Goal: Information Seeking & Learning: Understand process/instructions

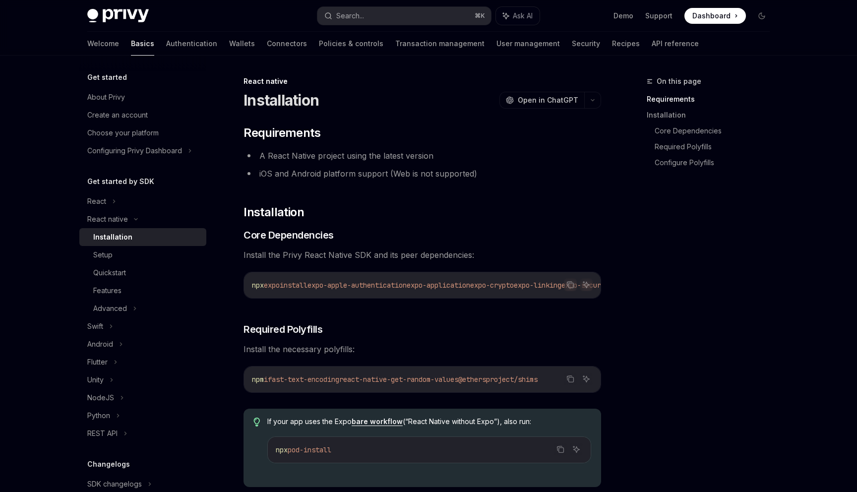
scroll to position [0, 95]
click at [111, 260] on div "Setup" at bounding box center [102, 255] width 19 height 12
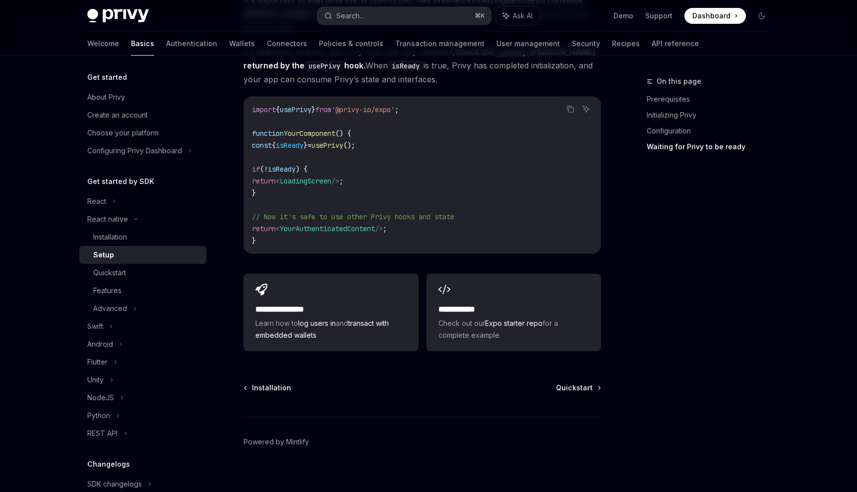
scroll to position [865, 0]
click at [112, 272] on div "Quickstart" at bounding box center [109, 273] width 33 height 12
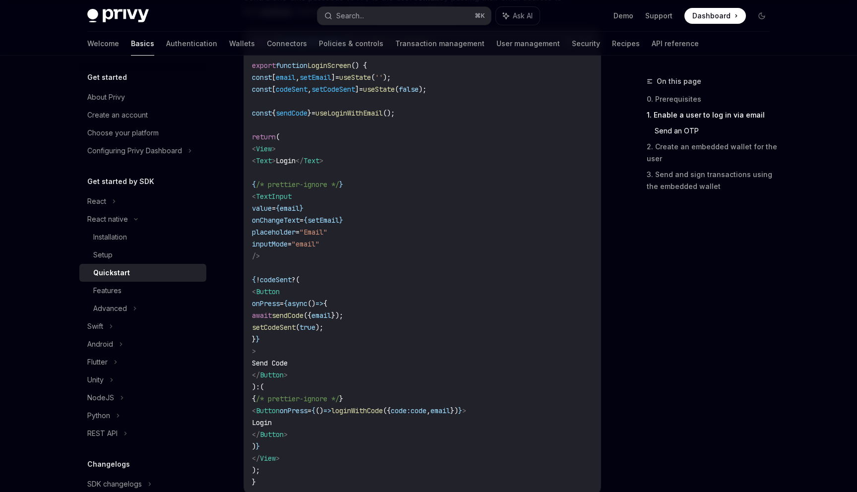
scroll to position [512, 0]
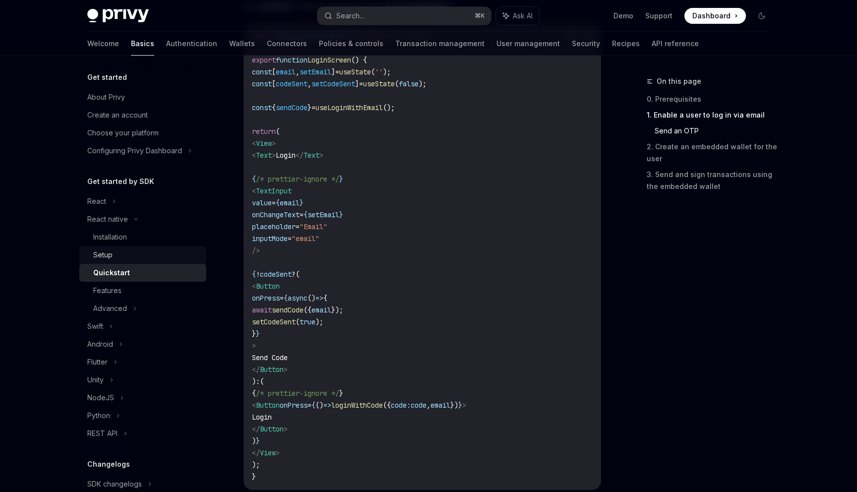
click at [113, 257] on div "Setup" at bounding box center [146, 255] width 107 height 12
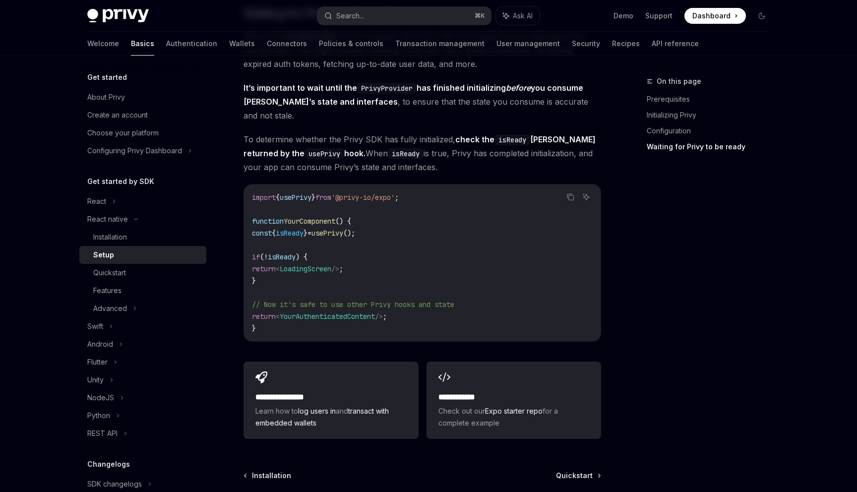
scroll to position [777, 0]
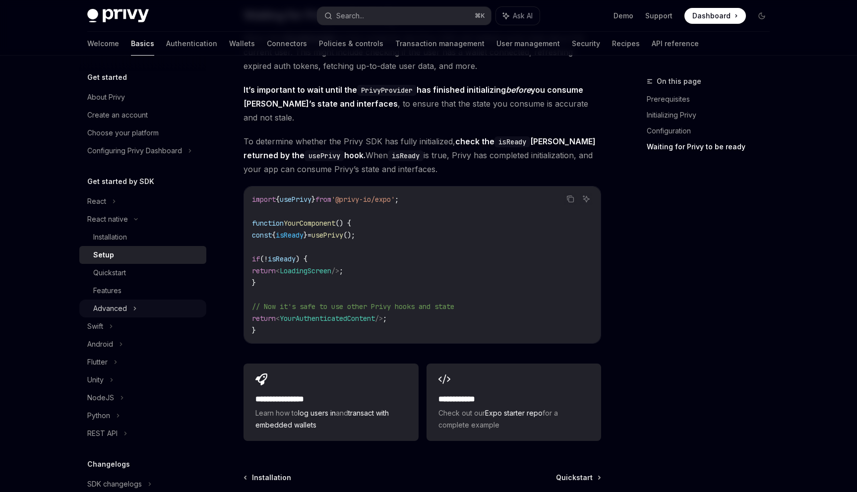
click at [142, 307] on div "Advanced" at bounding box center [142, 309] width 127 height 18
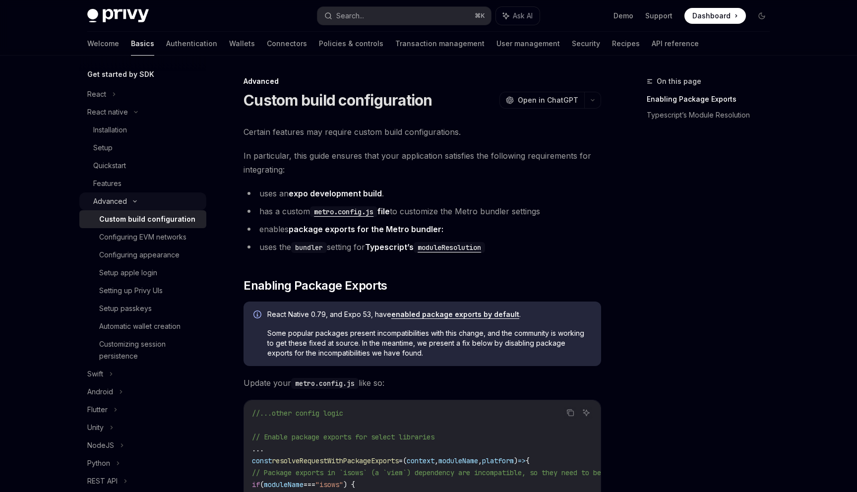
scroll to position [108, 0]
click at [170, 257] on div "Configuring appearance" at bounding box center [139, 255] width 80 height 12
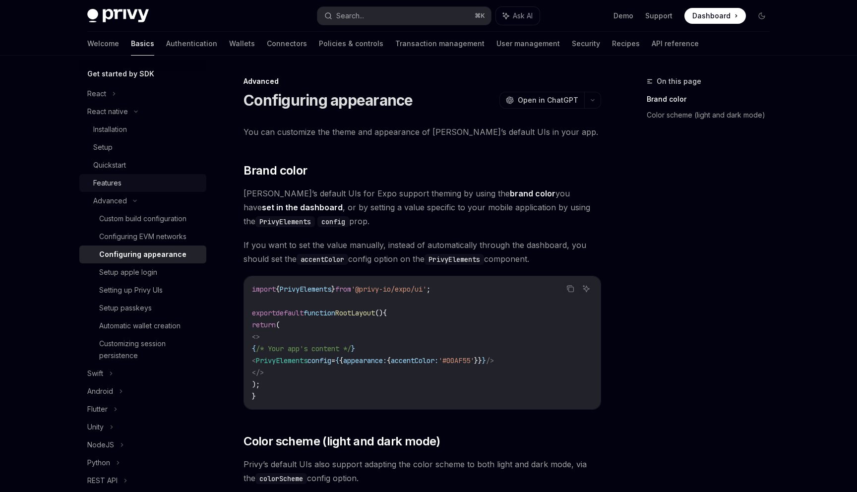
click at [143, 180] on div "Features" at bounding box center [146, 183] width 107 height 12
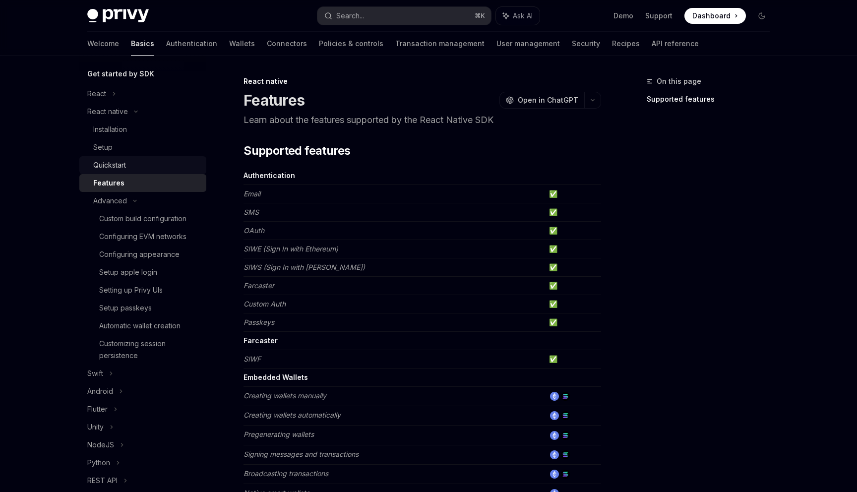
click at [145, 169] on div "Quickstart" at bounding box center [146, 165] width 107 height 12
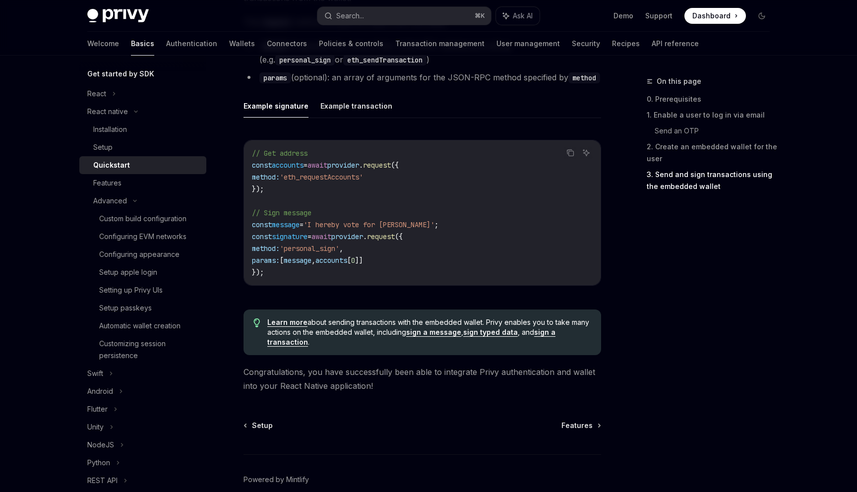
scroll to position [1394, 0]
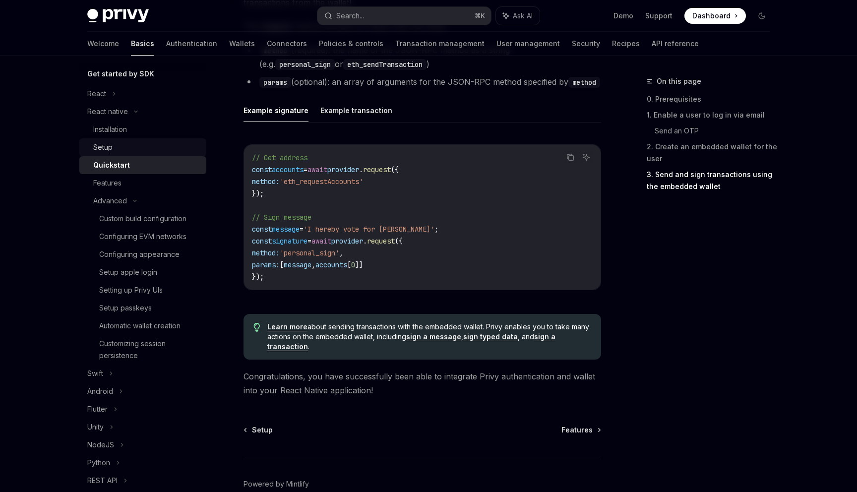
click at [128, 144] on div "Setup" at bounding box center [146, 147] width 107 height 12
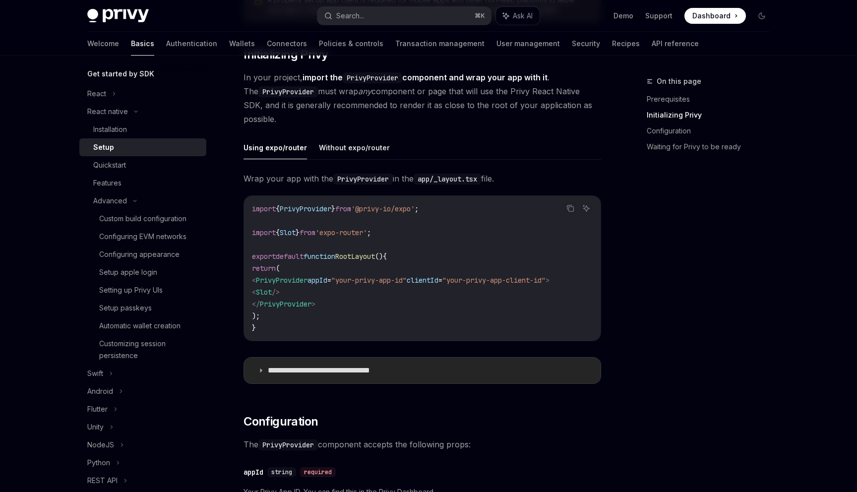
click at [261, 374] on icon at bounding box center [261, 371] width 6 height 6
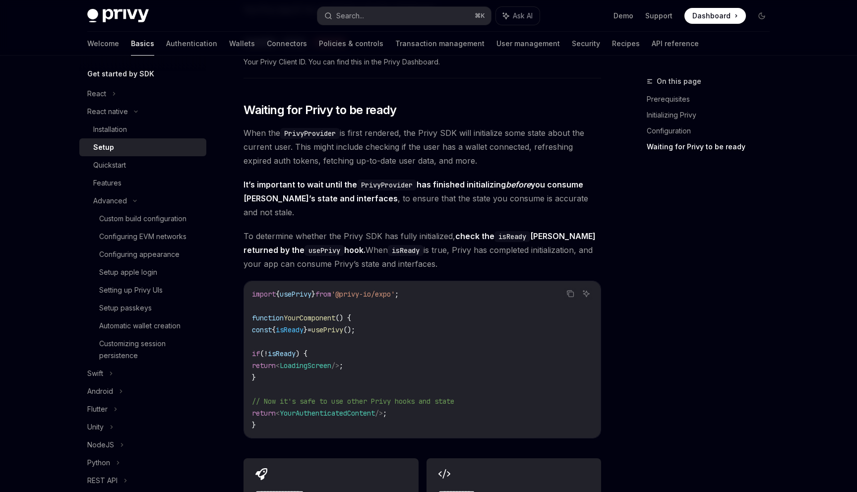
scroll to position [1424, 0]
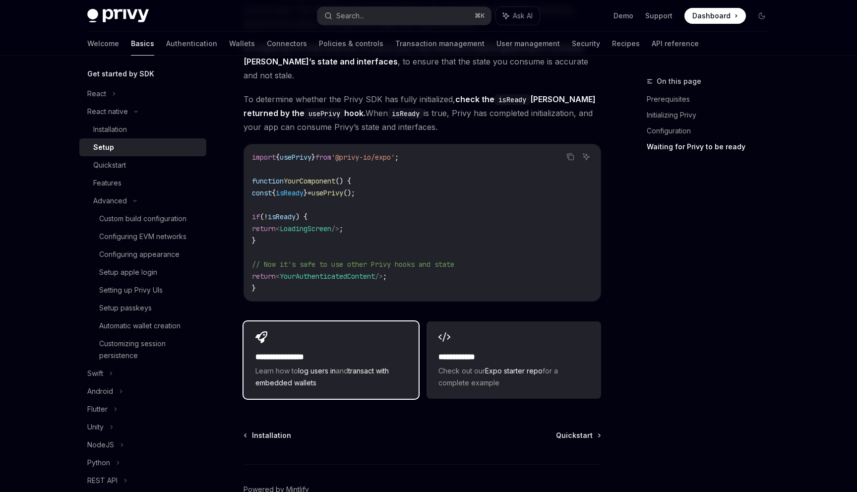
click at [308, 351] on h2 "**********" at bounding box center [331, 357] width 151 height 12
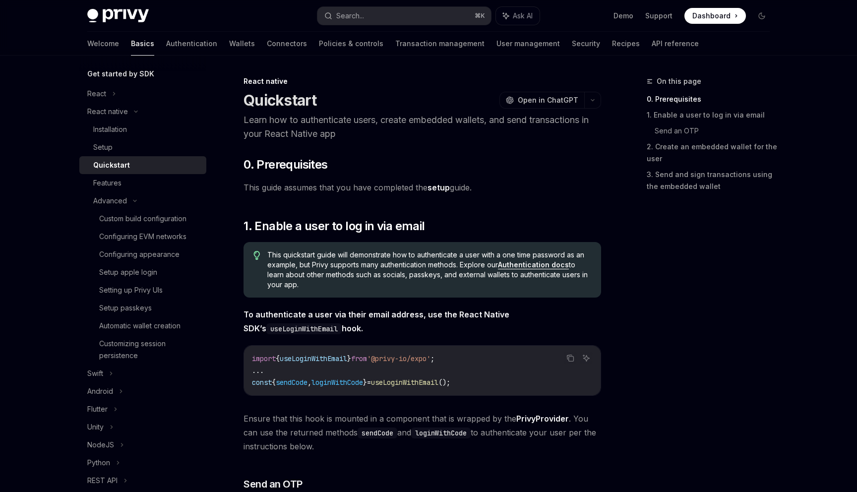
type textarea "*"
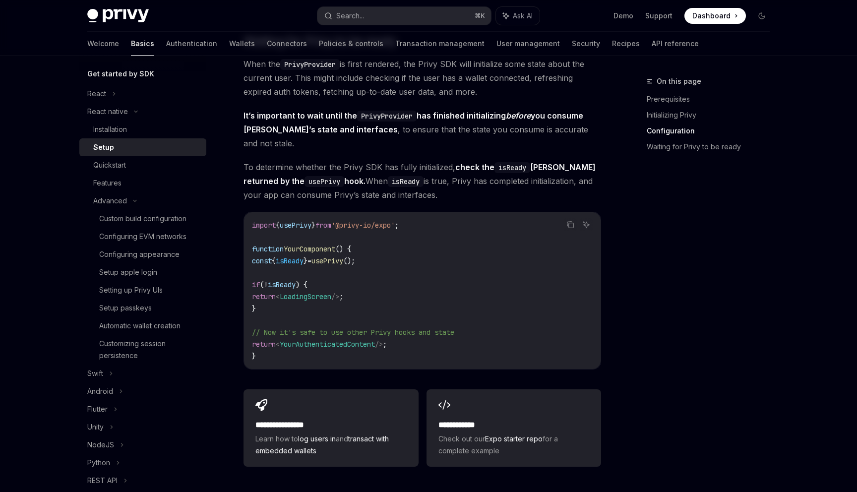
scroll to position [1472, 0]
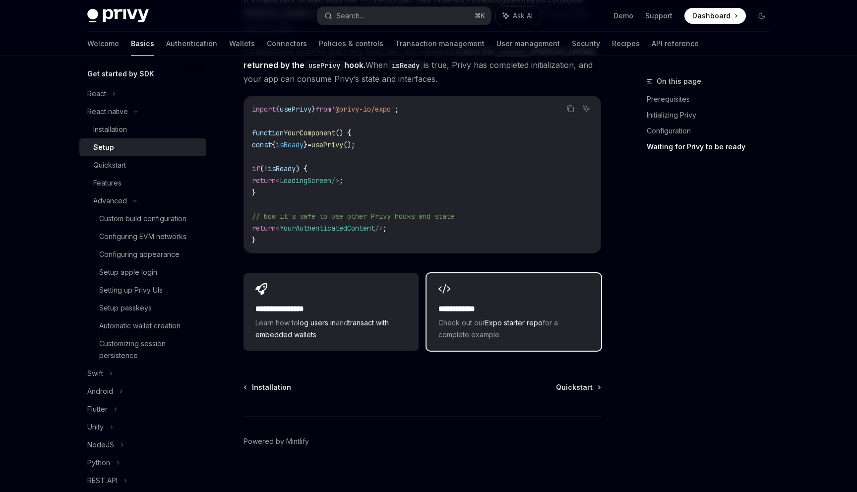
click at [504, 303] on h2 "**********" at bounding box center [514, 309] width 151 height 12
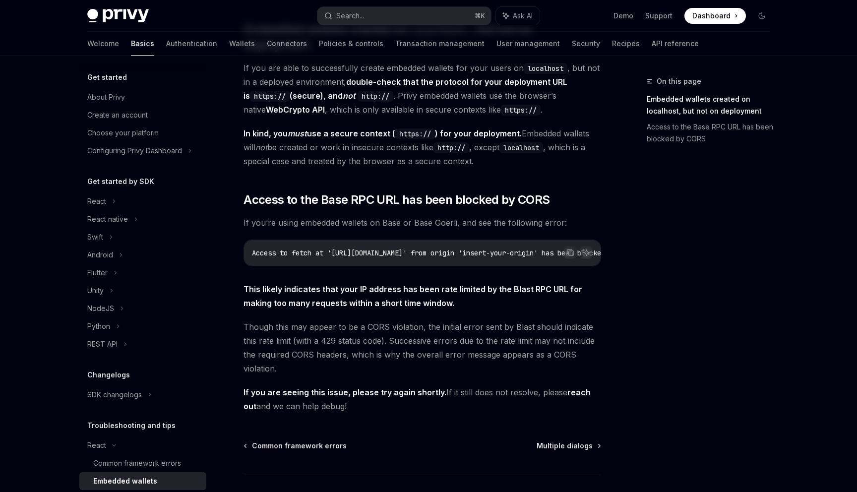
scroll to position [156, 0]
click at [399, 246] on div "Access to fetch at '[URL][DOMAIN_NAME]' from origin 'insert-your-origin' has be…" at bounding box center [422, 253] width 357 height 26
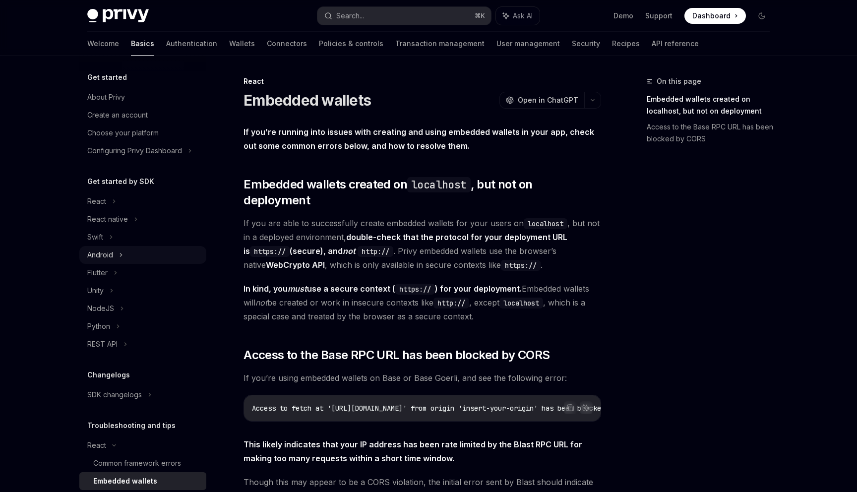
scroll to position [107, 0]
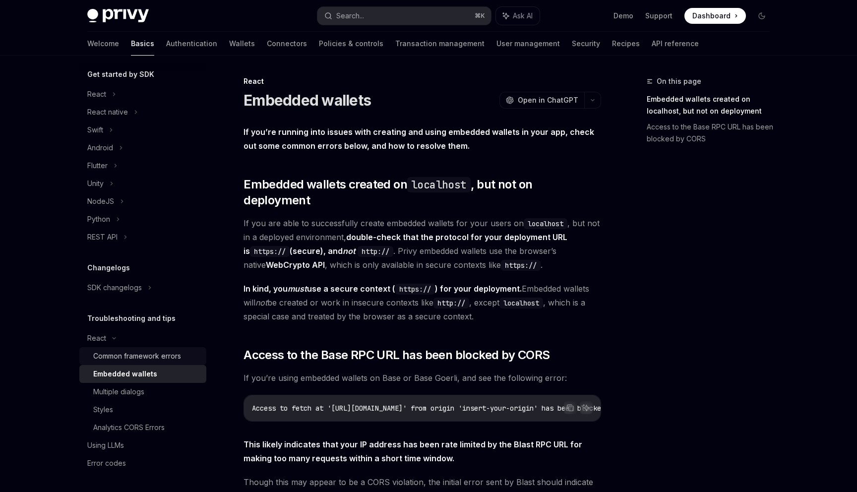
click at [144, 355] on div "Common framework errors" at bounding box center [137, 356] width 88 height 12
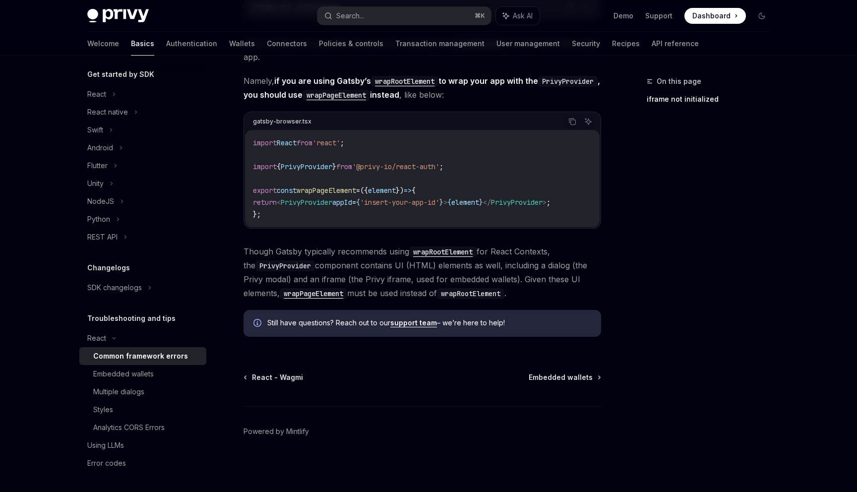
scroll to position [304, 0]
click at [283, 383] on span "React - Wagmi" at bounding box center [277, 378] width 51 height 10
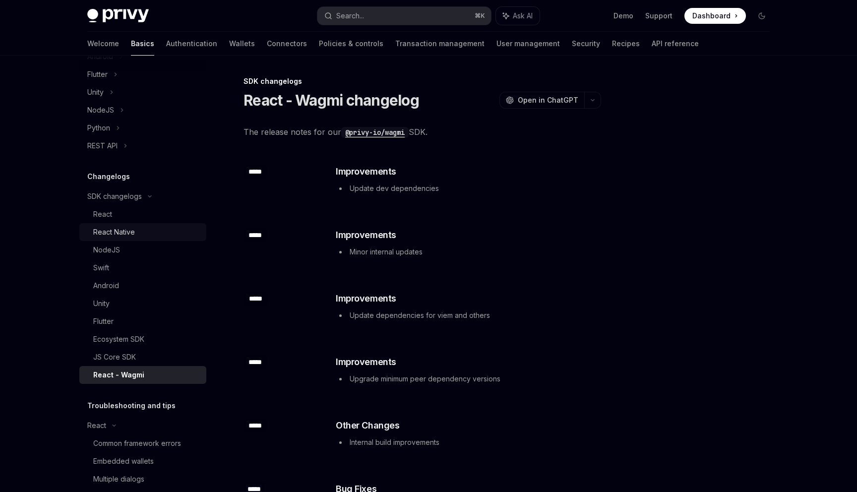
scroll to position [195, 0]
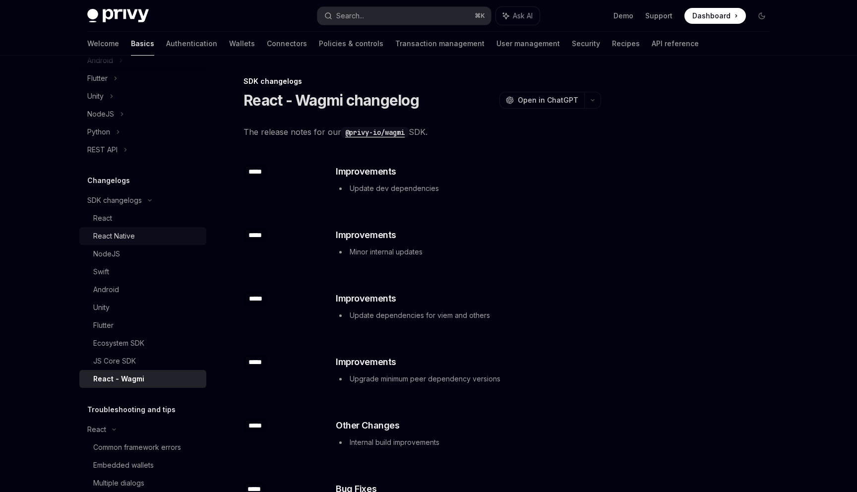
click at [135, 236] on div "React Native" at bounding box center [146, 236] width 107 height 12
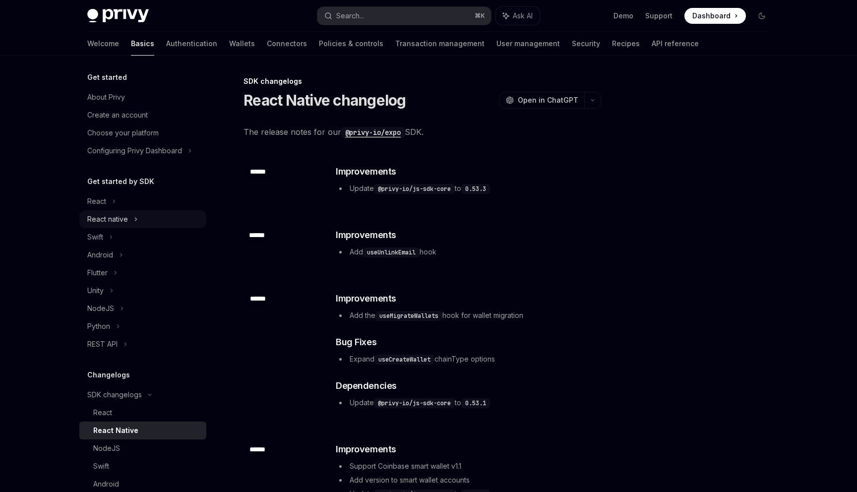
click at [132, 223] on div "React native" at bounding box center [142, 219] width 127 height 18
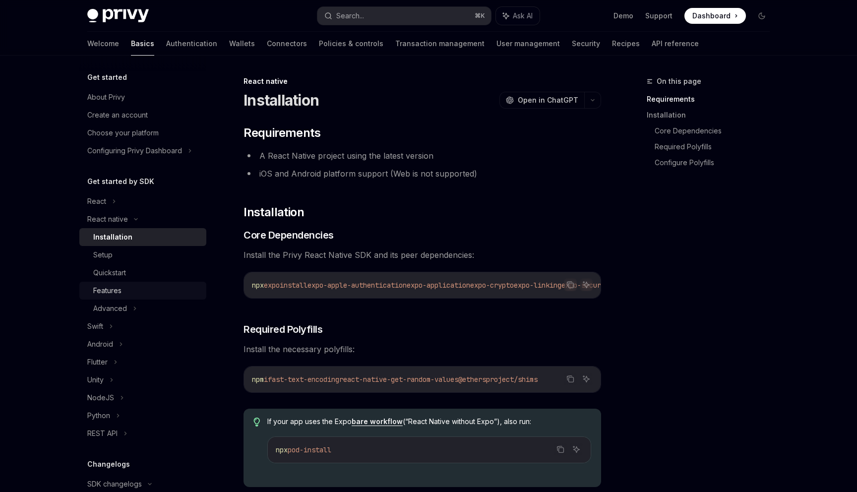
click at [154, 295] on div "Features" at bounding box center [146, 291] width 107 height 12
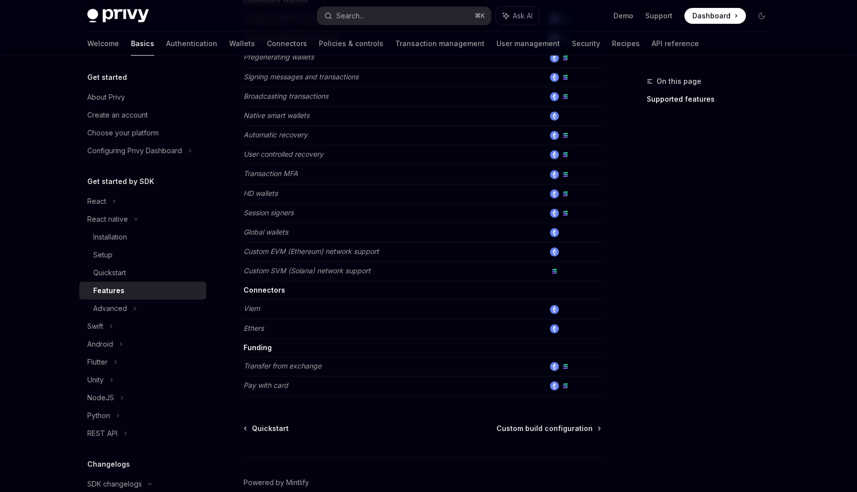
scroll to position [429, 0]
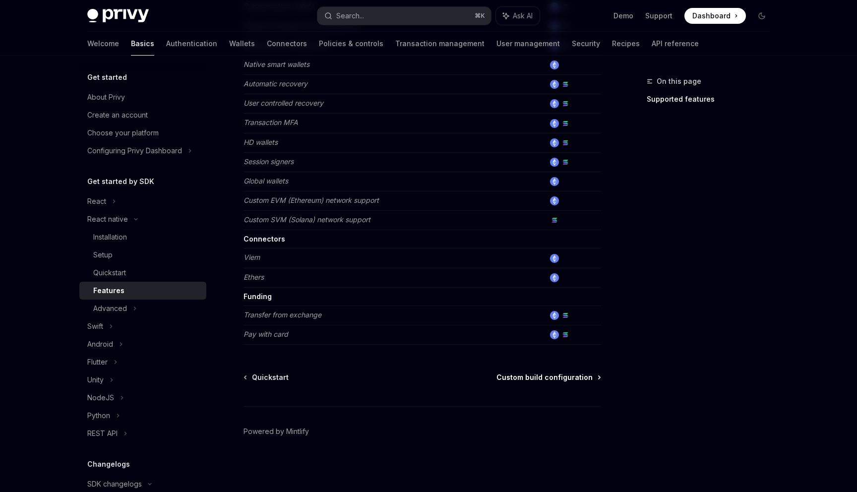
click at [567, 380] on span "Custom build configuration" at bounding box center [545, 378] width 96 height 10
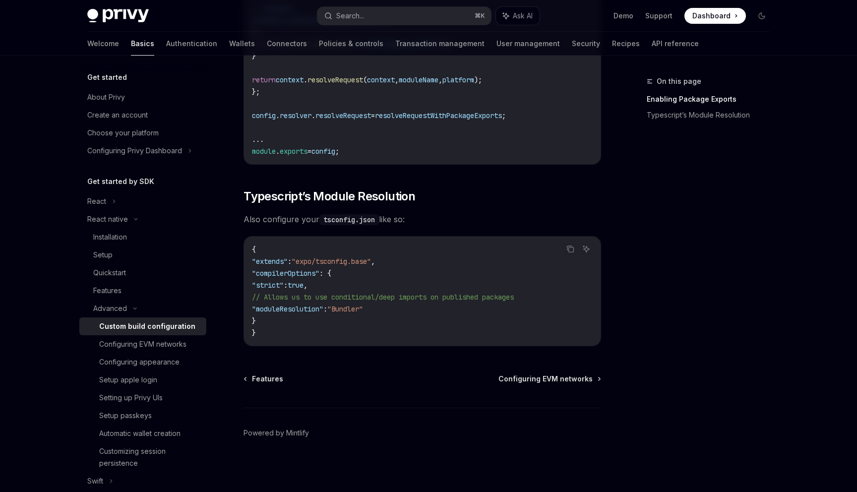
scroll to position [839, 0]
click at [167, 345] on div "Configuring EVM networks" at bounding box center [142, 344] width 87 height 12
type textarea "*"
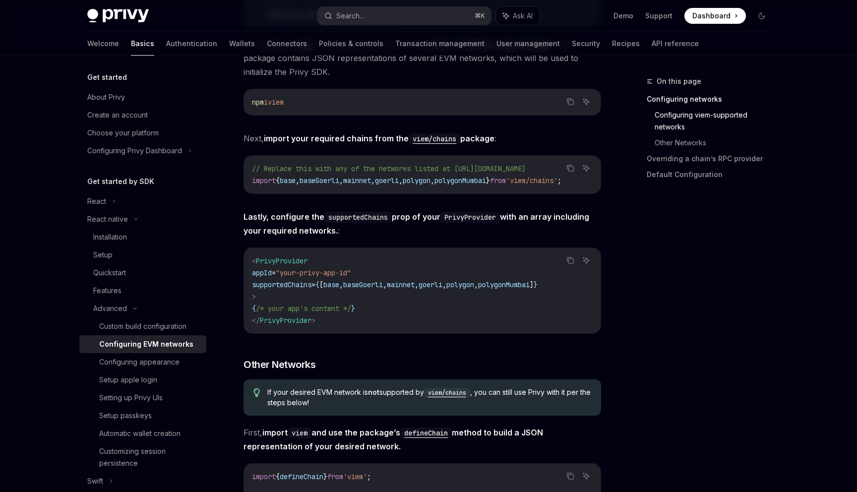
scroll to position [326, 0]
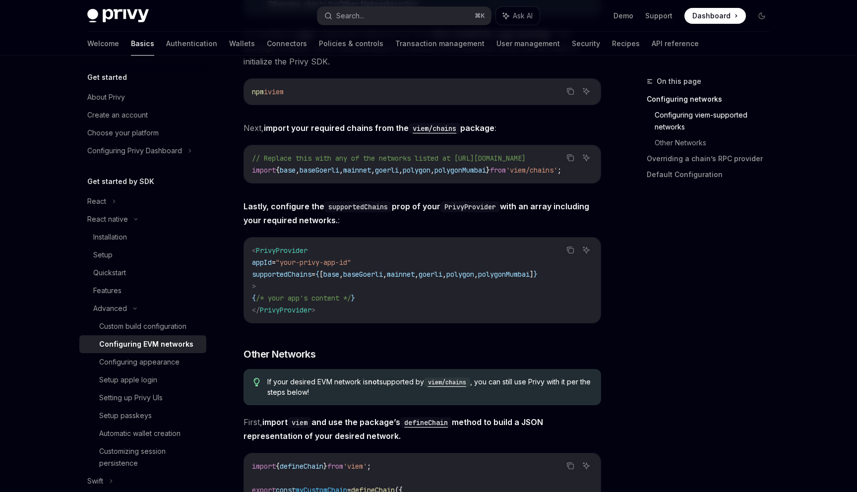
click at [486, 166] on span "polygonMumbai" at bounding box center [461, 170] width 52 height 9
copy div "import { base , baseGoerli , mainnet , goerli , polygon , polygonMumbai } from …"
click at [570, 91] on icon "Copy the contents from the code block" at bounding box center [571, 91] width 8 height 8
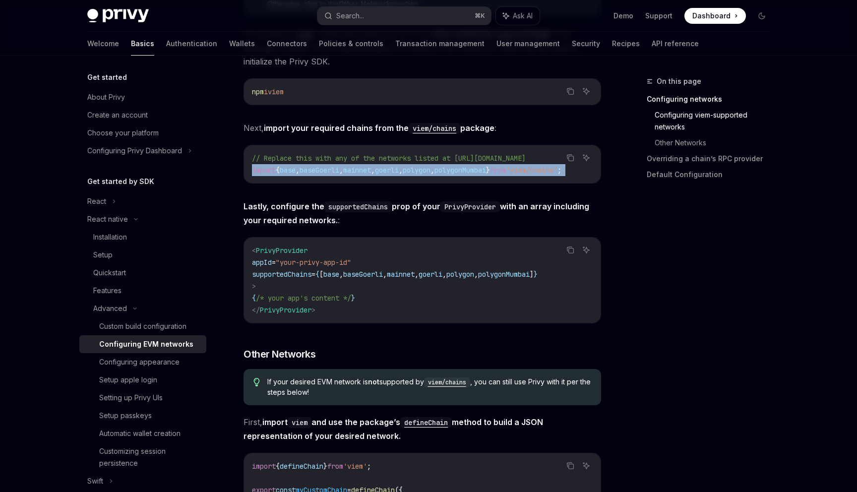
copy div "import { base , baseGoerli , mainnet , goerli , polygon , polygonMumbai } from …"
click at [314, 175] on code "// Replace this with any of the networks listed at [URL][DOMAIN_NAME] import { …" at bounding box center [422, 164] width 341 height 24
click at [274, 278] on span "supportedChains" at bounding box center [282, 274] width 60 height 9
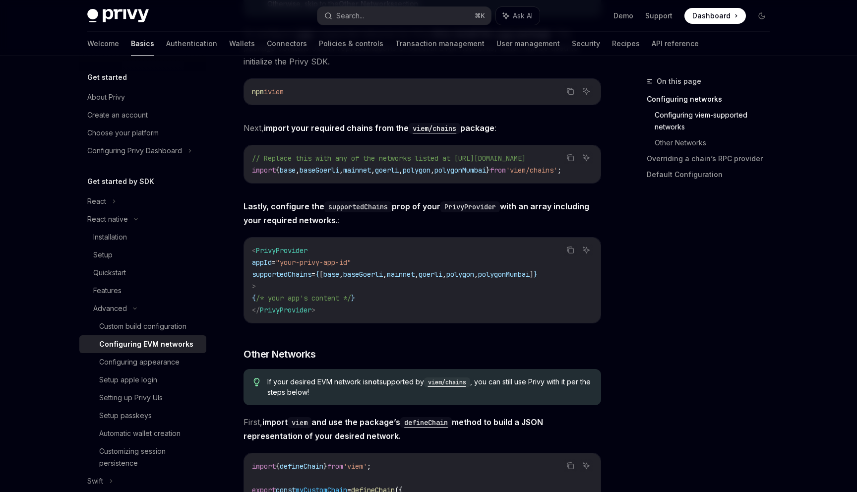
click at [274, 278] on span "supportedChains" at bounding box center [282, 274] width 60 height 9
copy span "supportedChains"
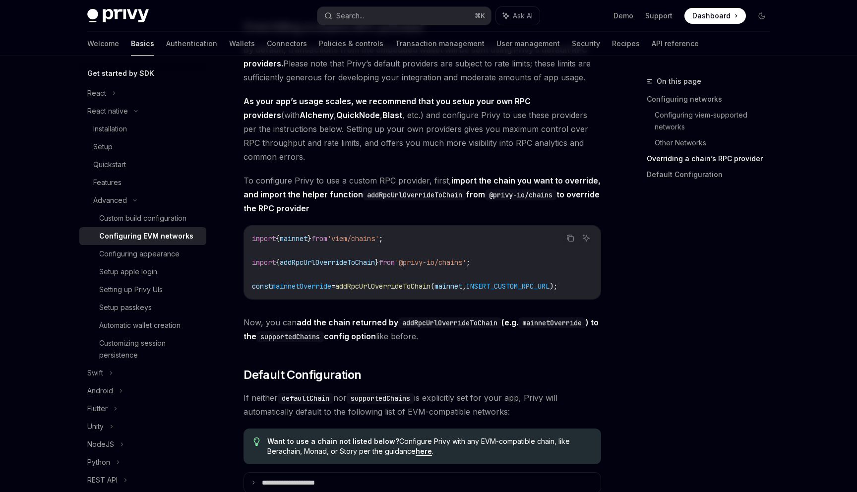
scroll to position [1116, 0]
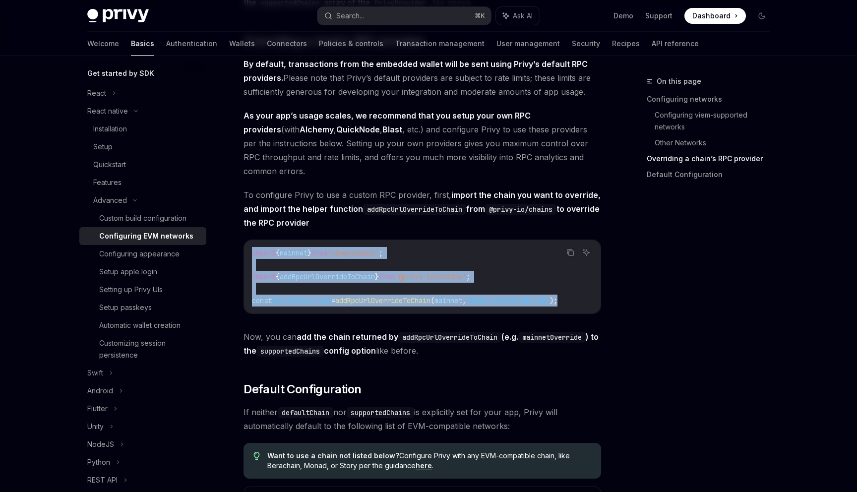
drag, startPoint x: 591, startPoint y: 310, endPoint x: 251, endPoint y: 250, distance: 345.6
copy code "import { mainnet } from 'viem/chains' ; import { addRpcUrlOverrideToChain } fro…"
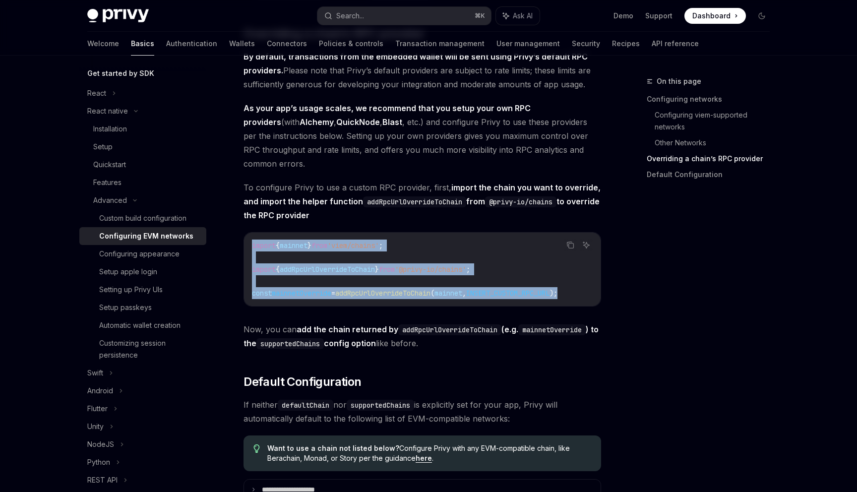
scroll to position [1121, 0]
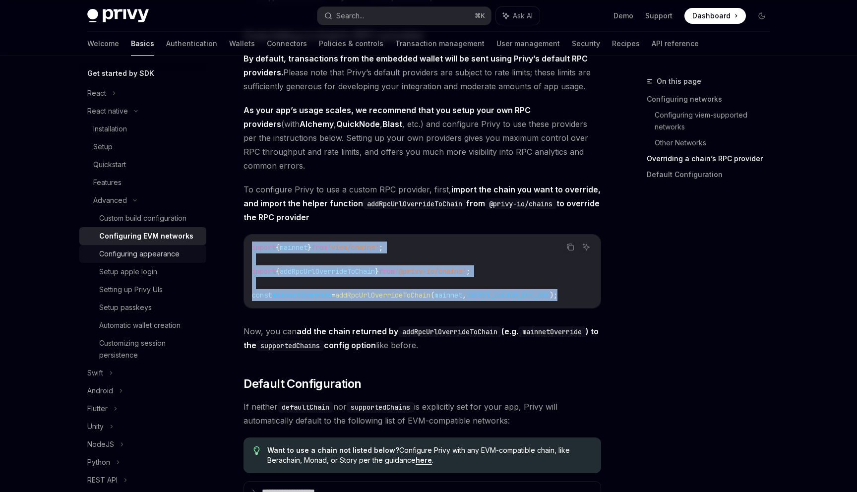
click at [142, 256] on div "Configuring appearance" at bounding box center [139, 254] width 80 height 12
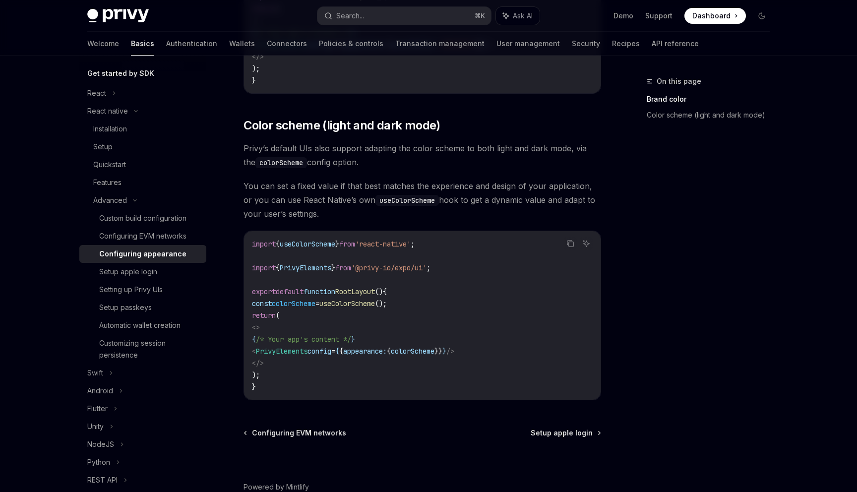
scroll to position [317, 0]
click at [146, 273] on div "Setup apple login" at bounding box center [128, 272] width 58 height 12
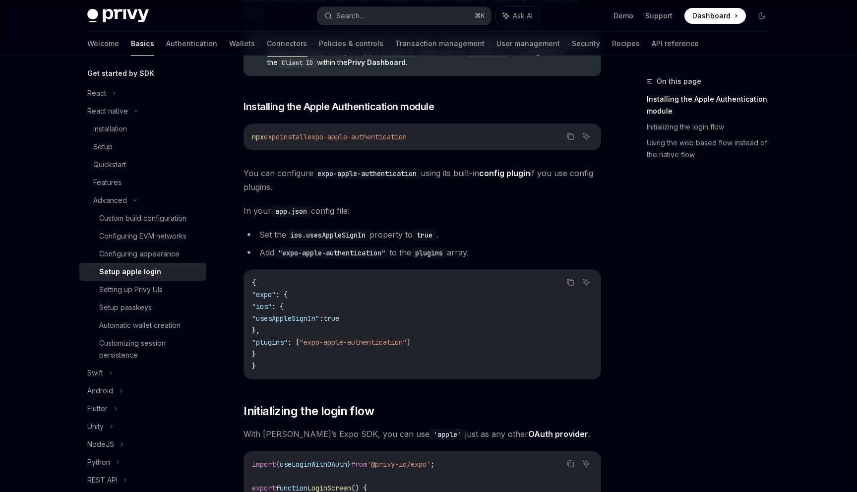
scroll to position [147, 0]
click at [157, 290] on div "Setting up Privy UIs" at bounding box center [131, 290] width 64 height 12
type textarea "*"
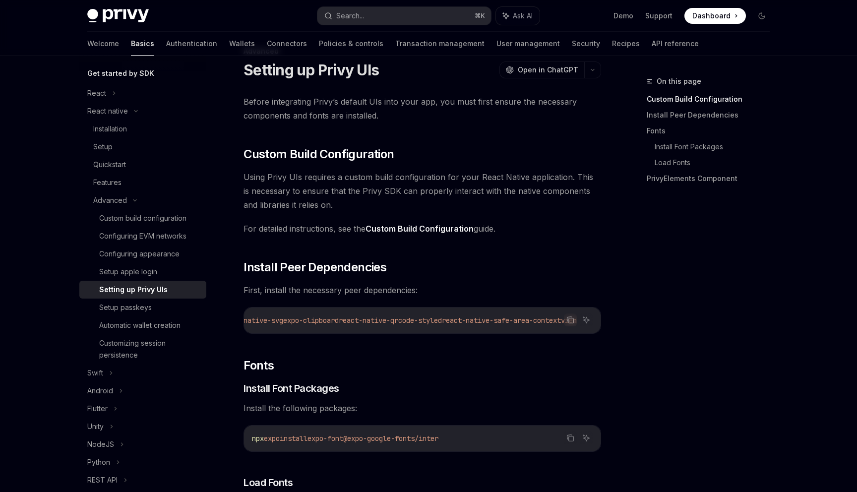
scroll to position [0, 137]
click at [550, 324] on span "react-native-safe-area-context" at bounding box center [501, 320] width 119 height 9
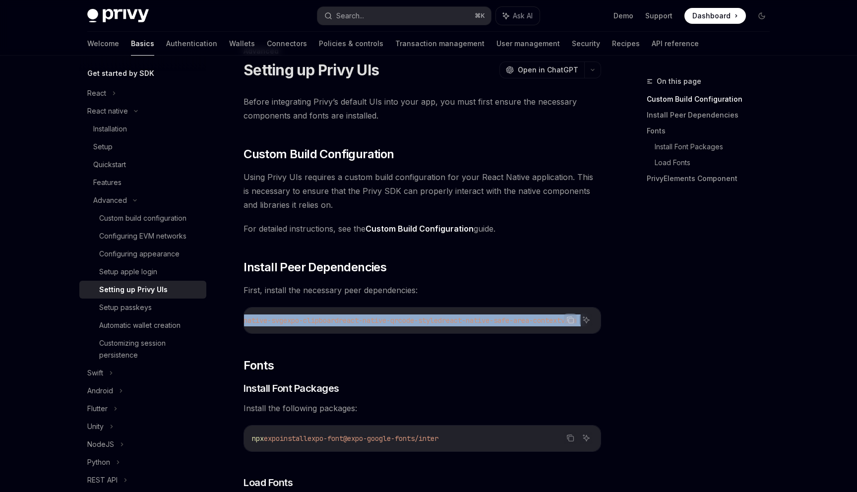
click at [550, 324] on span "react-native-safe-area-context" at bounding box center [501, 320] width 119 height 9
copy div "npx expo install react-native-svg expo-clipboard react-native-qrcode-styled rea…"
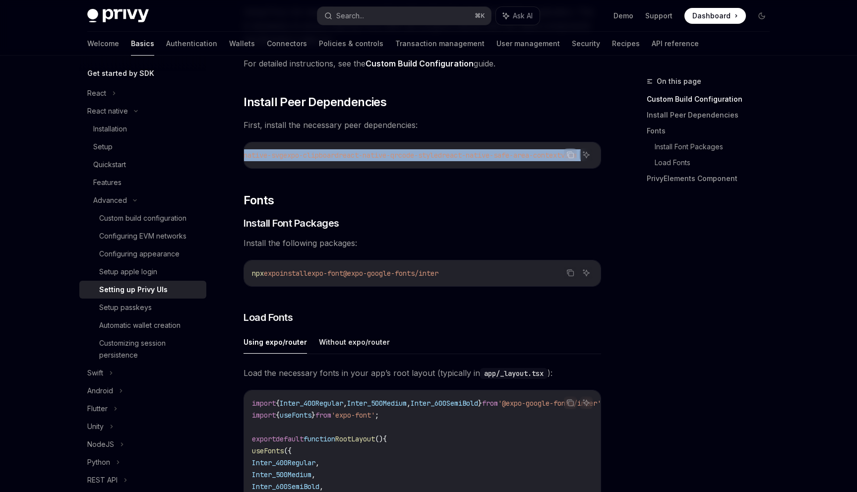
scroll to position [208, 0]
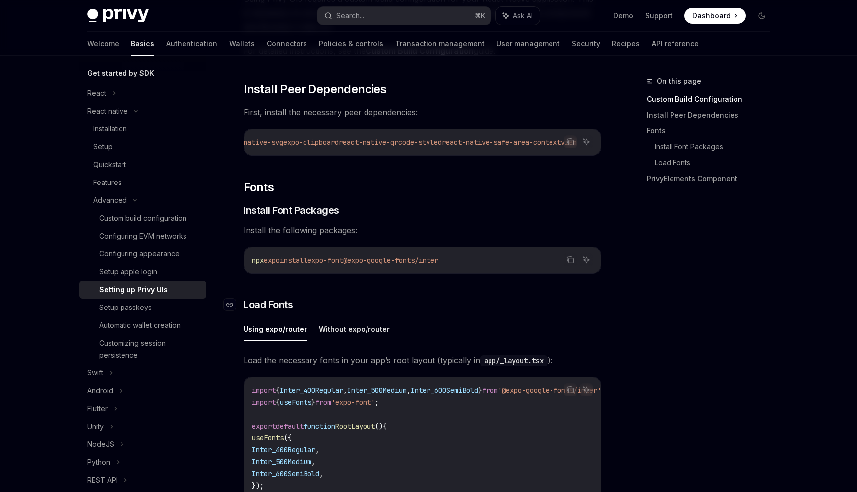
click at [485, 310] on h3 "​ Load Fonts" at bounding box center [423, 305] width 358 height 14
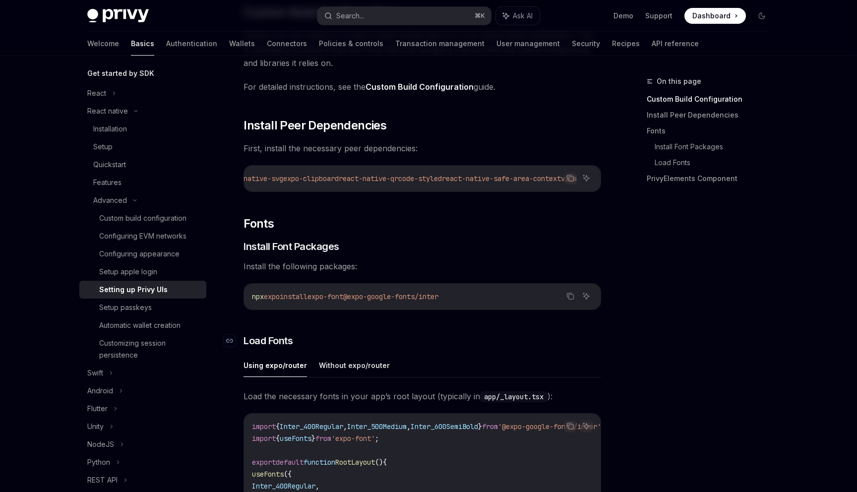
scroll to position [125, 0]
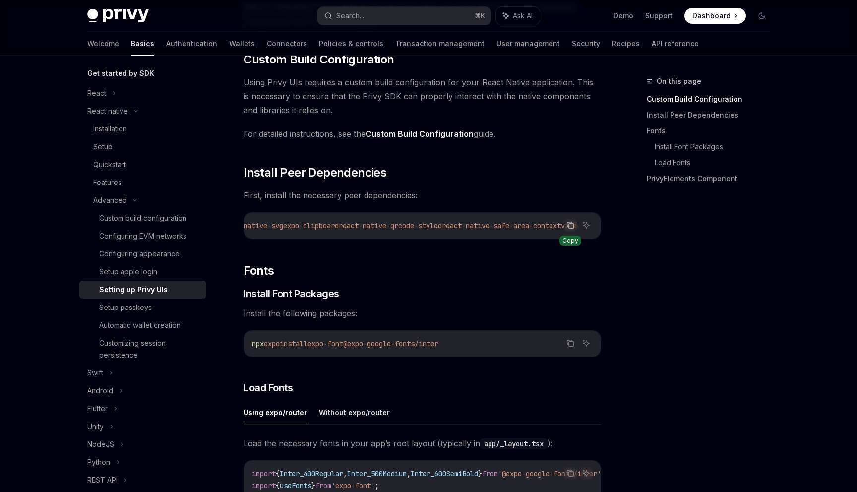
click at [572, 221] on icon "Copy the contents from the code block" at bounding box center [571, 225] width 8 height 8
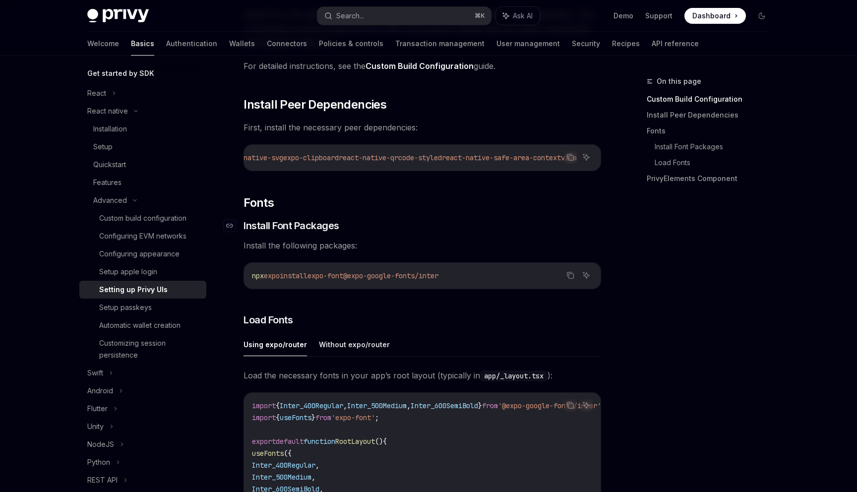
scroll to position [200, 0]
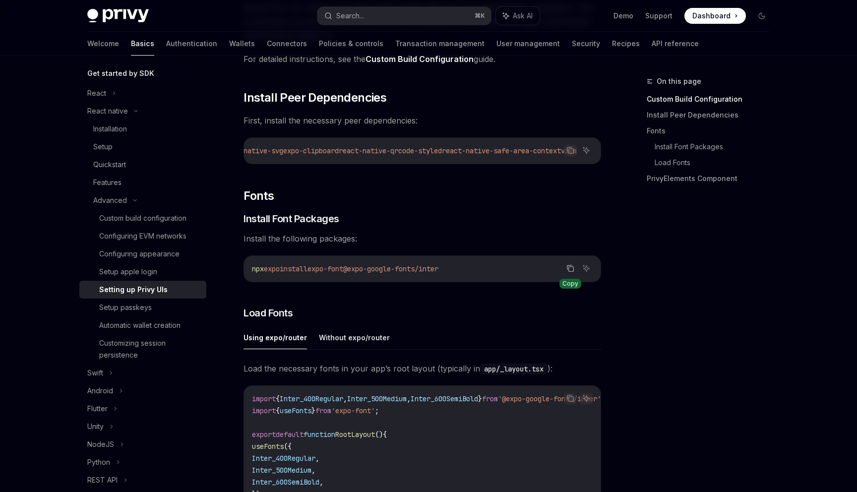
click at [570, 272] on icon "Copy the contents from the code block" at bounding box center [571, 268] width 8 height 8
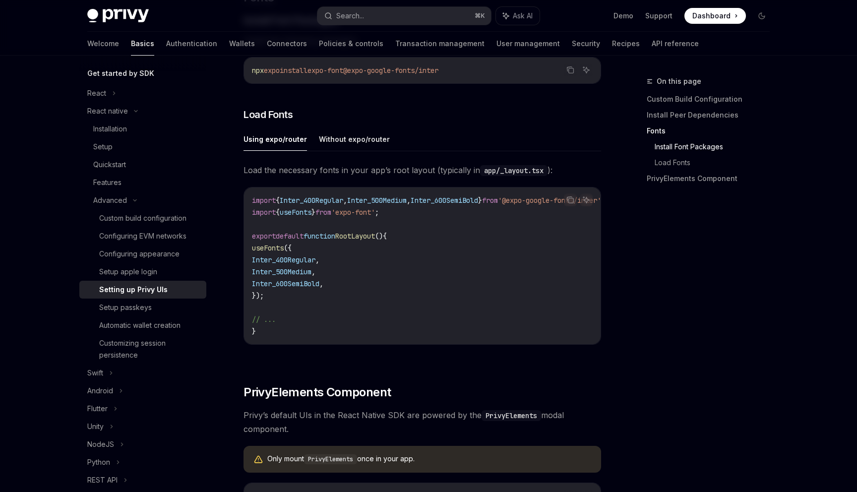
scroll to position [435, 0]
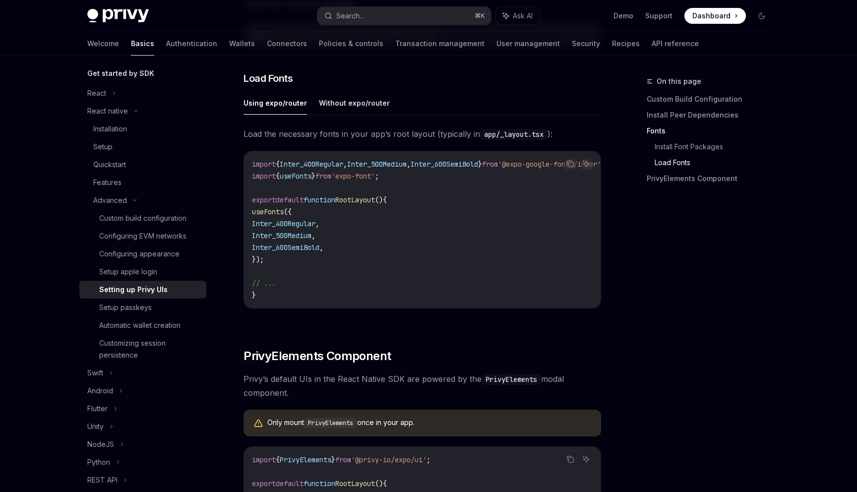
click at [307, 273] on code "import { Inter_400Regular , Inter_500Medium , Inter_600SemiBold } from '@expo-g…" at bounding box center [440, 229] width 377 height 143
click at [448, 166] on span "Inter_600SemiBold" at bounding box center [444, 164] width 67 height 9
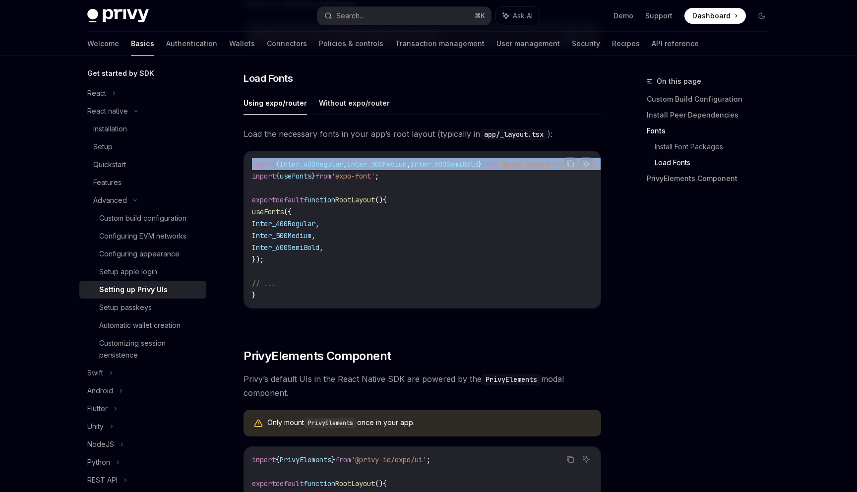
click at [448, 166] on span "Inter_600SemiBold" at bounding box center [444, 164] width 67 height 9
copy code "import { Inter_400Regular , Inter_500Medium , Inter_600SemiBold } from '@expo-g…"
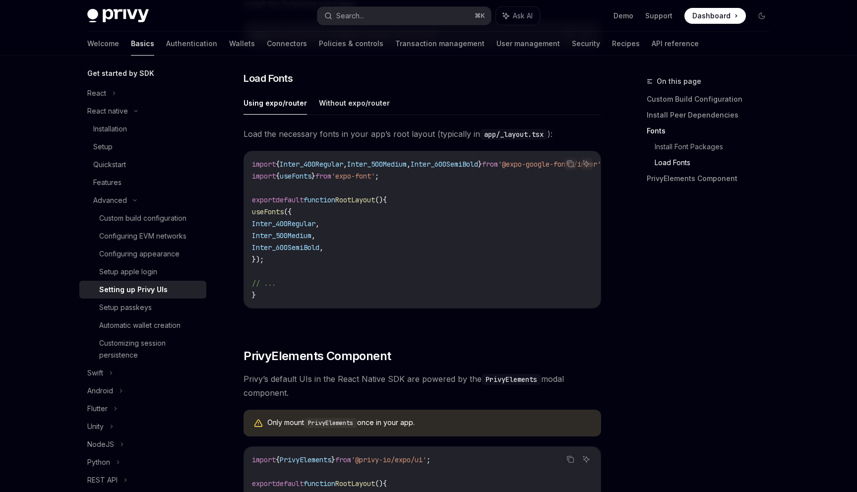
click at [415, 187] on code "import { Inter_400Regular , Inter_500Medium , Inter_600SemiBold } from '@expo-g…" at bounding box center [440, 229] width 377 height 143
drag, startPoint x: 404, startPoint y: 180, endPoint x: 359, endPoint y: 180, distance: 45.2
click at [363, 180] on code "import { Inter_400Regular , Inter_500Medium , Inter_600SemiBold } from '@expo-g…" at bounding box center [440, 229] width 377 height 143
click at [289, 180] on span "useFonts" at bounding box center [296, 176] width 32 height 9
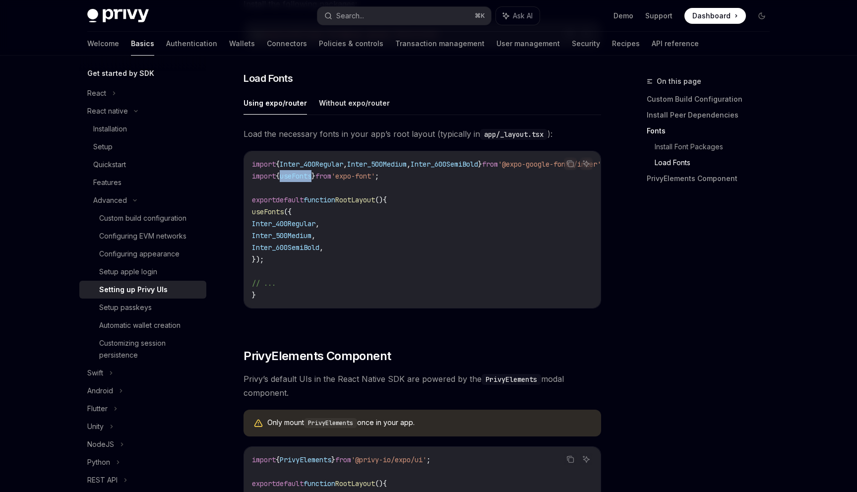
copy span "useFonts"
click at [487, 243] on code "import { Inter_400Regular , Inter_500Medium , Inter_600SemiBold } from '@expo-g…" at bounding box center [440, 229] width 377 height 143
drag, startPoint x: 348, startPoint y: 251, endPoint x: 270, endPoint y: 232, distance: 79.7
click at [270, 232] on code "import { Inter_400Regular , Inter_500Medium , Inter_600SemiBold } from '@expo-g…" at bounding box center [440, 229] width 377 height 143
copy code "Inter_400Regular , Inter_500Medium , Inter_600SemiBold ,"
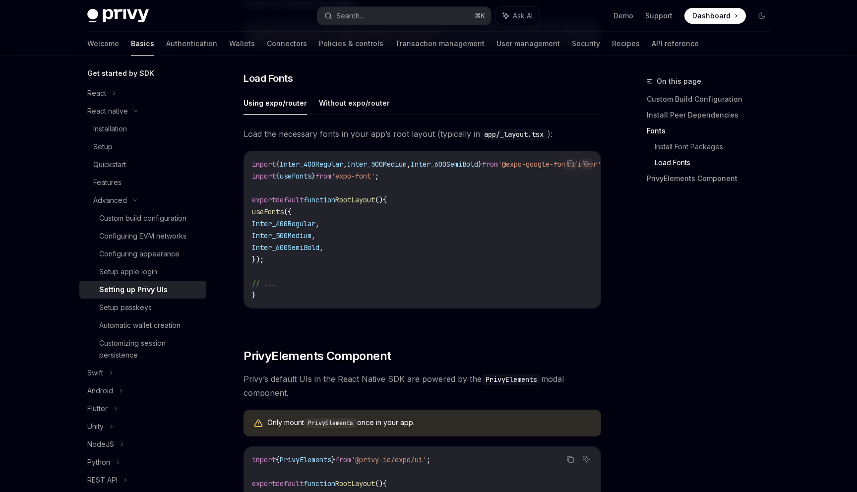
click at [608, 335] on div "On this page Custom Build Configuration Install Peer Dependencies Fonts Install…" at bounding box center [428, 174] width 699 height 1107
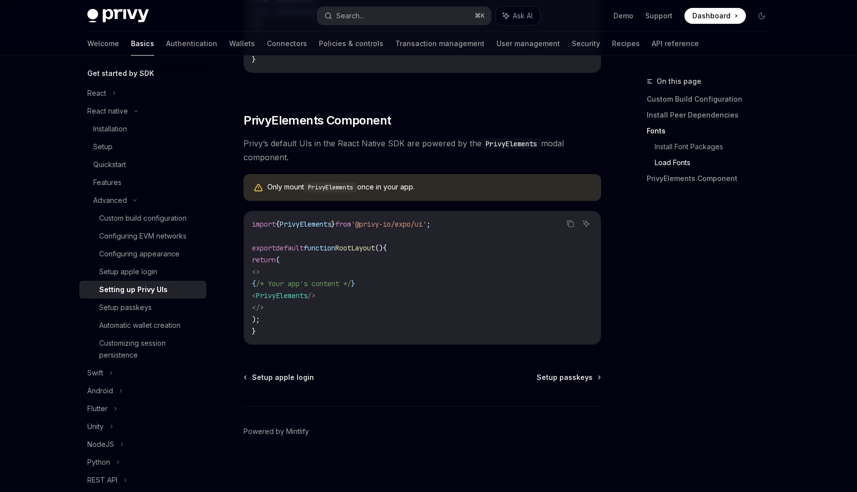
scroll to position [676, 0]
click at [571, 382] on span "Setup passkeys" at bounding box center [565, 378] width 56 height 10
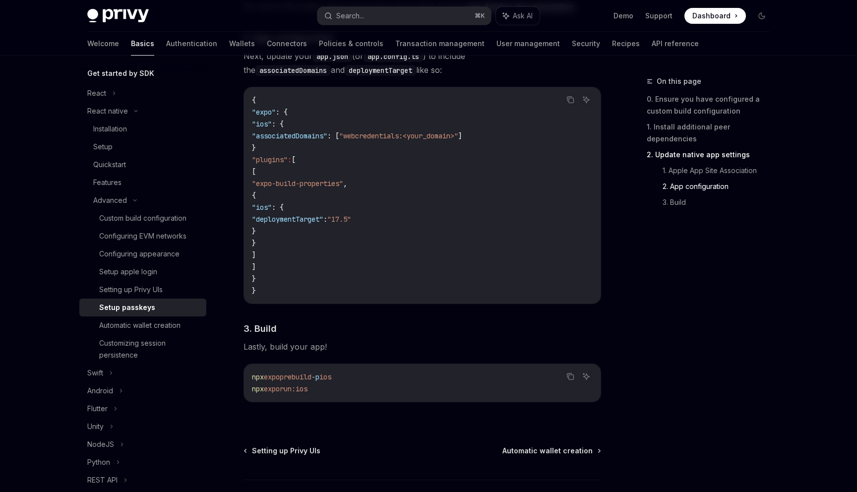
scroll to position [677, 0]
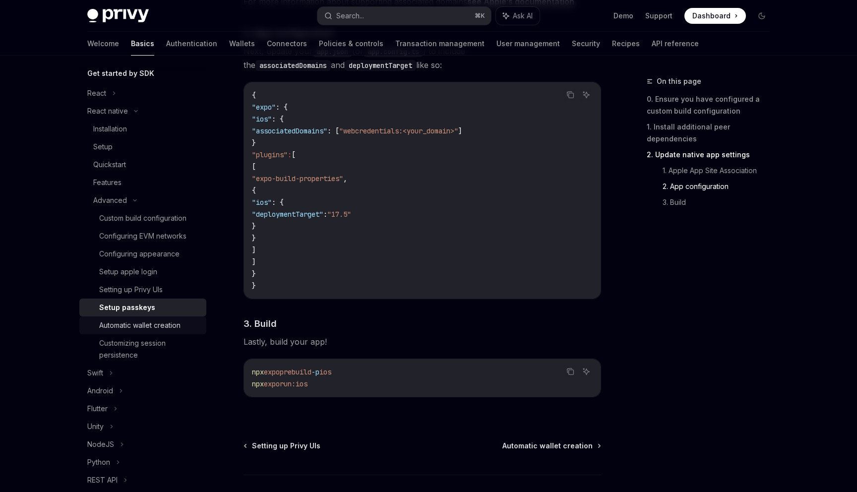
click at [141, 329] on div "Automatic wallet creation" at bounding box center [139, 326] width 81 height 12
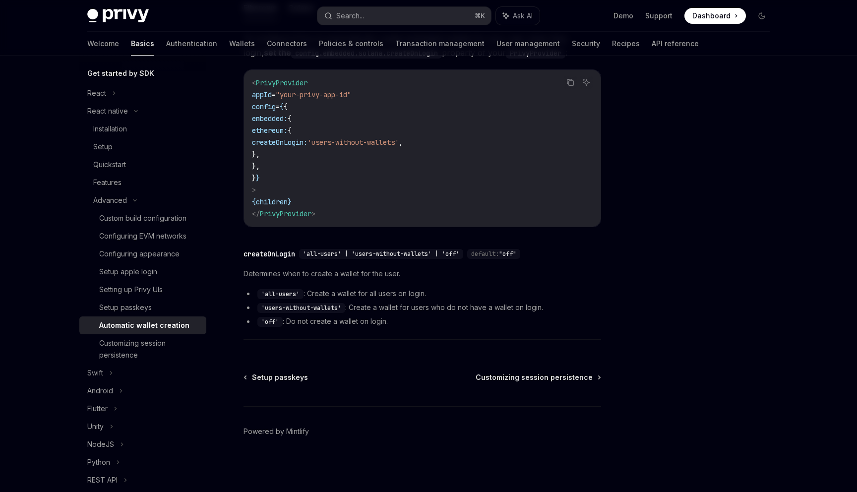
scroll to position [166, 0]
click at [140, 344] on div "Customizing session persistence" at bounding box center [149, 349] width 101 height 24
type textarea "*"
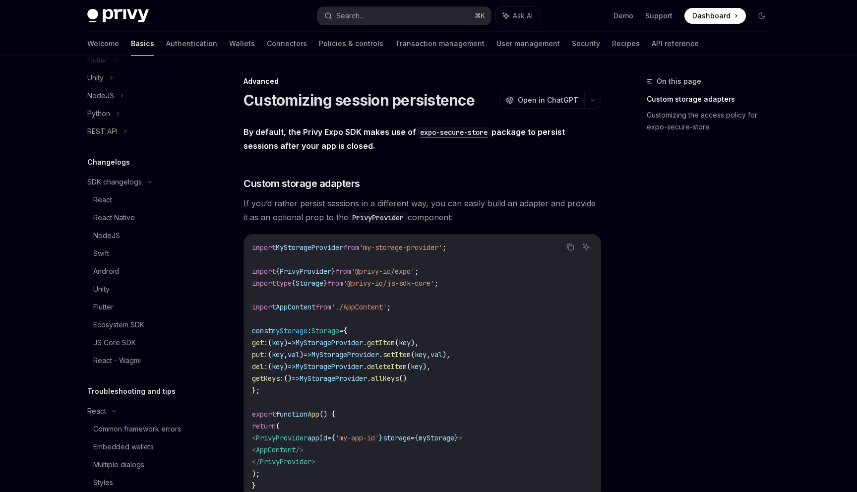
scroll to position [530, 0]
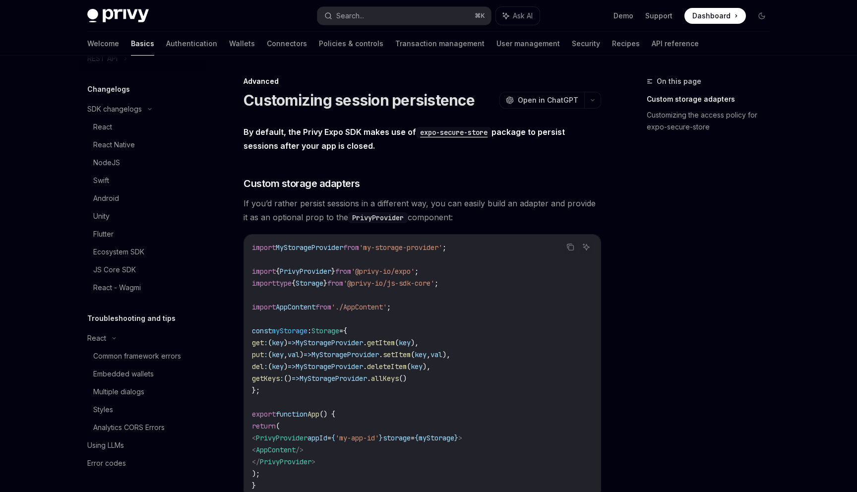
click at [759, 358] on div "On this page Custom storage adapters Customizing the access policy for expo-sec…" at bounding box center [702, 283] width 151 height 417
